Goal: Information Seeking & Learning: Learn about a topic

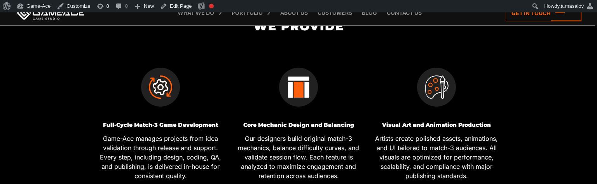
scroll to position [314, 0]
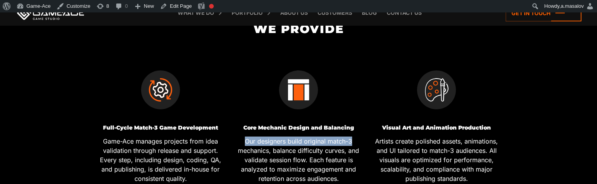
drag, startPoint x: 246, startPoint y: 138, endPoint x: 352, endPoint y: 140, distance: 106.1
click at [352, 140] on p "Our designers build original match-3 mechanics, balance difficulty curves, and …" at bounding box center [298, 159] width 132 height 47
copy p "Our designers build original match-3"
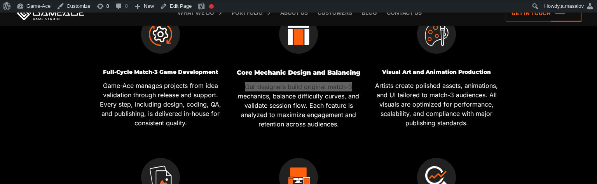
scroll to position [362, 0]
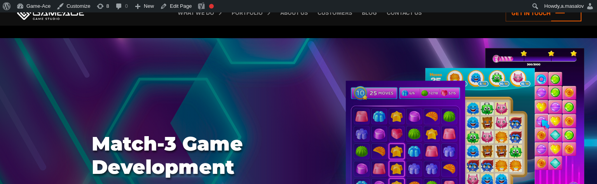
scroll to position [435, 0]
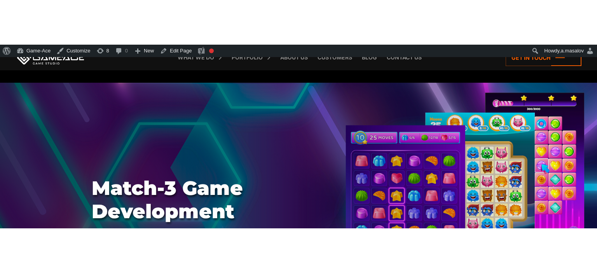
scroll to position [296, 0]
